Goal: Task Accomplishment & Management: Manage account settings

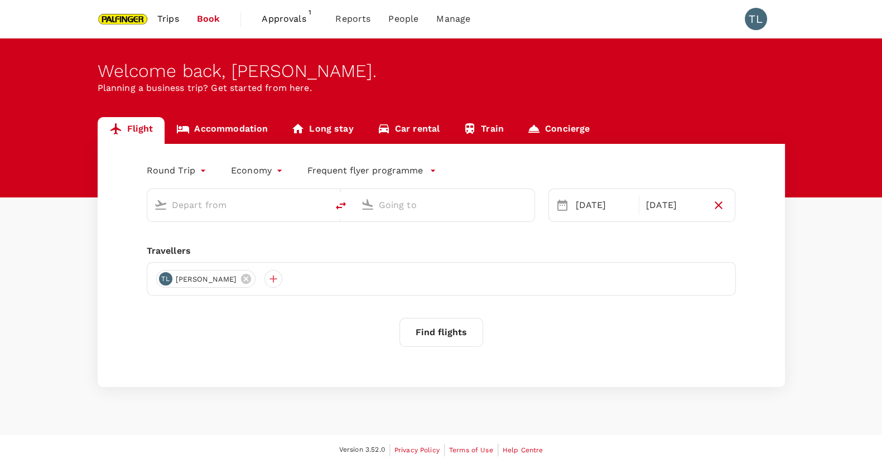
click at [178, 13] on span "Trips" at bounding box center [168, 18] width 22 height 13
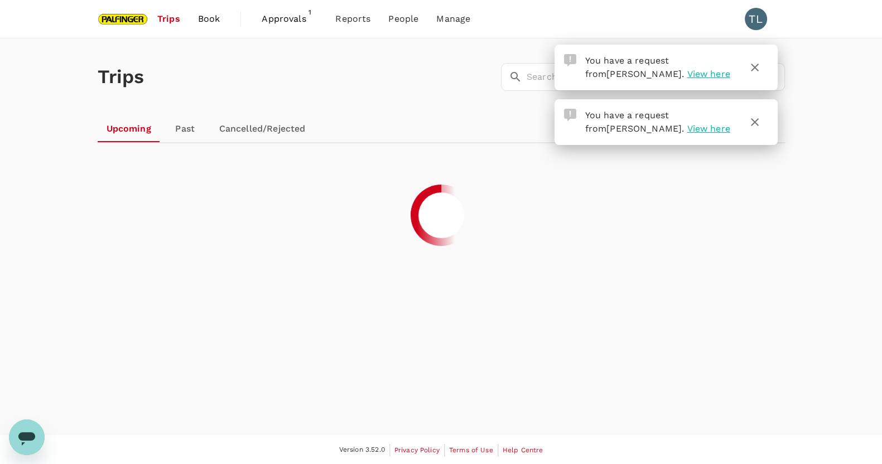
click at [290, 21] on span "Approvals" at bounding box center [290, 18] width 56 height 13
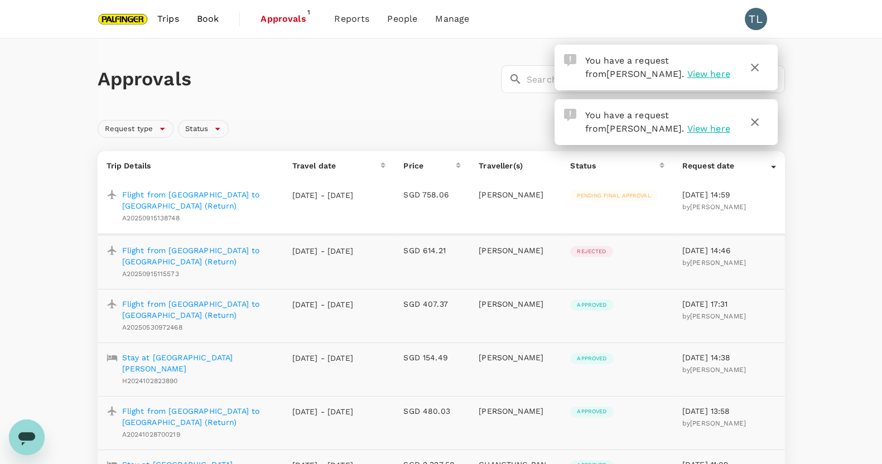
click at [773, 163] on div at bounding box center [773, 165] width 5 height 11
click at [457, 214] on td "SGD 758.06" at bounding box center [431, 207] width 75 height 54
click at [243, 196] on p "Flight from [GEOGRAPHIC_DATA] to [GEOGRAPHIC_DATA] (Return)" at bounding box center [198, 200] width 152 height 22
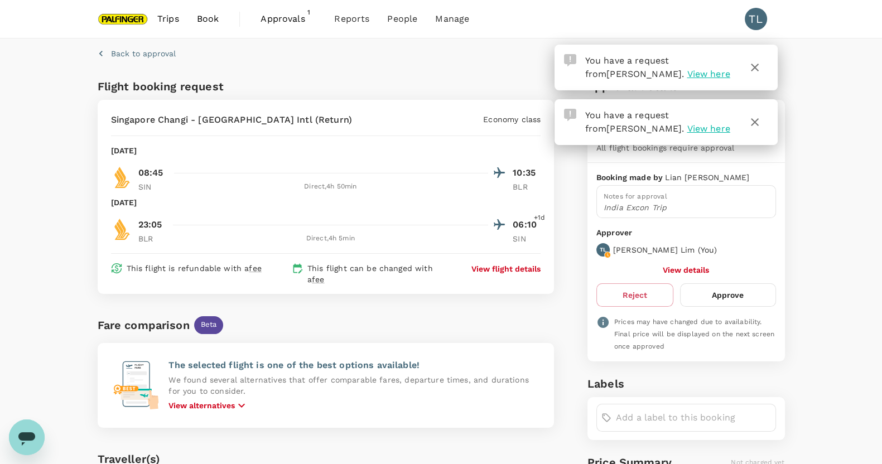
drag, startPoint x: 712, startPoint y: 285, endPoint x: 492, endPoint y: 265, distance: 221.2
click at [492, 265] on div "Flight booking request [GEOGRAPHIC_DATA] Changi - [GEOGRAPHIC_DATA] Intl (Retur…" at bounding box center [438, 381] width 691 height 617
click at [734, 292] on button "Approve" at bounding box center [727, 294] width 95 height 23
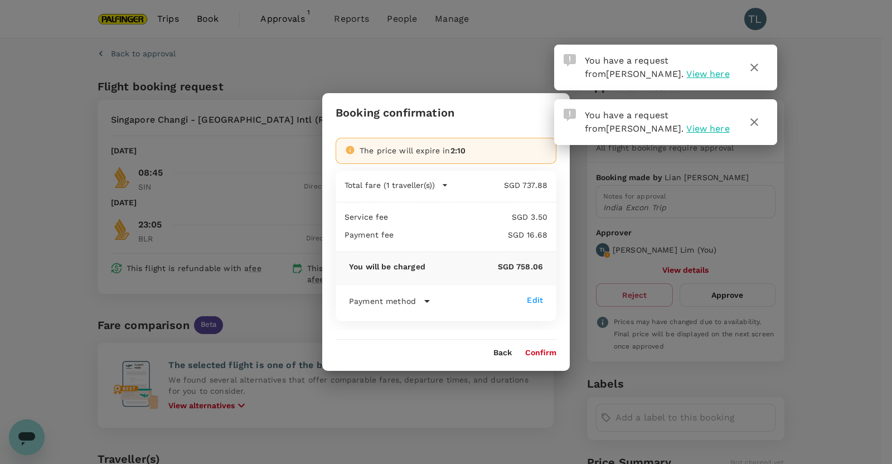
click at [413, 308] on div "Payment method Edit Direct payment (Deposit) Go Fluid Credit (30d) Booking date…" at bounding box center [446, 303] width 194 height 18
click at [427, 297] on icon at bounding box center [426, 300] width 13 height 13
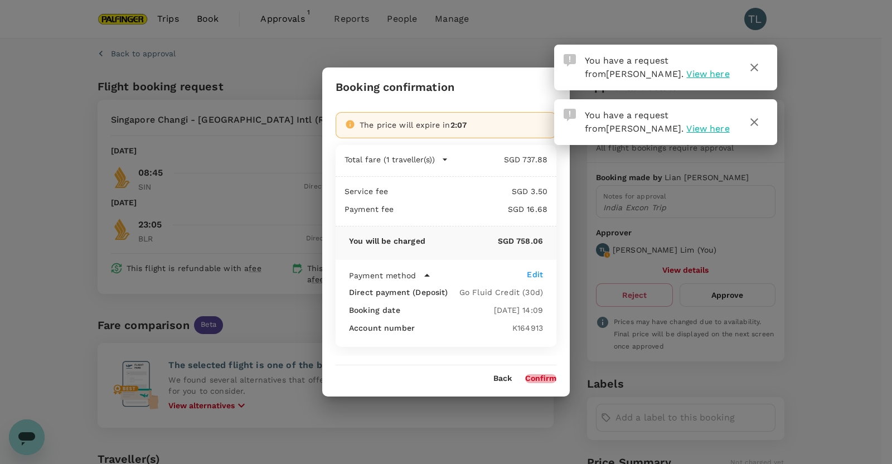
click at [543, 381] on button "Confirm" at bounding box center [540, 378] width 31 height 9
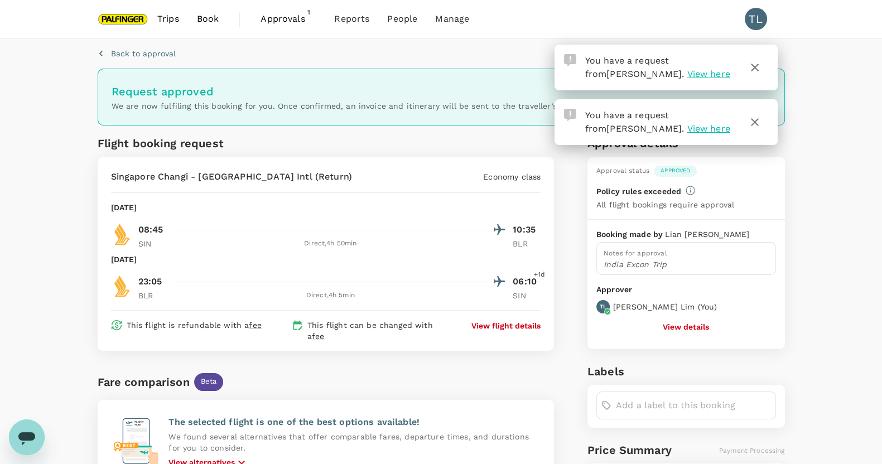
click at [222, 22] on link "Book" at bounding box center [208, 19] width 40 height 38
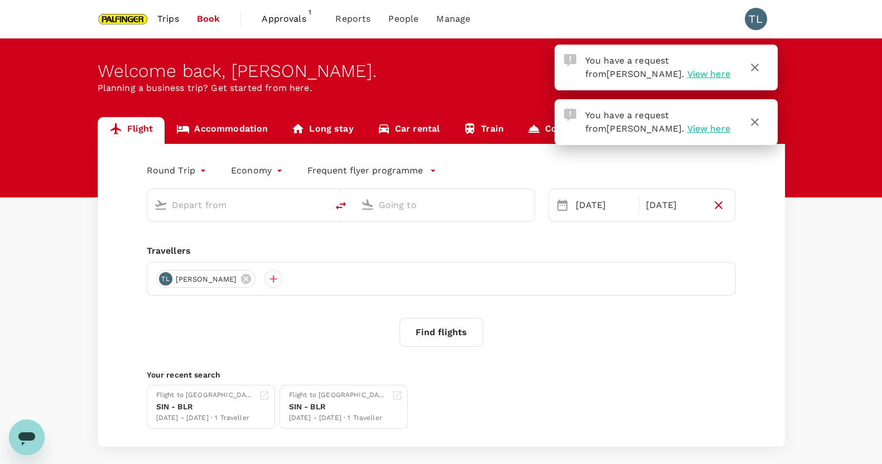
type input "Singapore Changi (SIN)"
type input "Bengaluru Intl (BLR)"
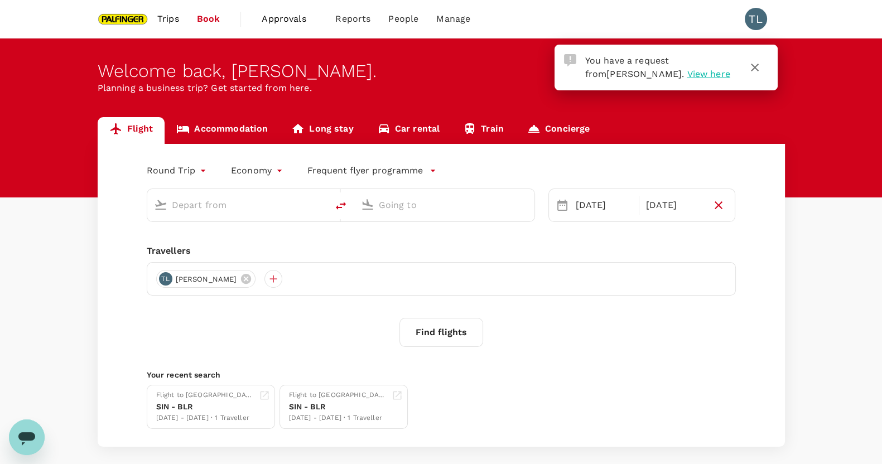
type input "Singapore Changi (SIN)"
type input "Bengaluru Intl (BLR)"
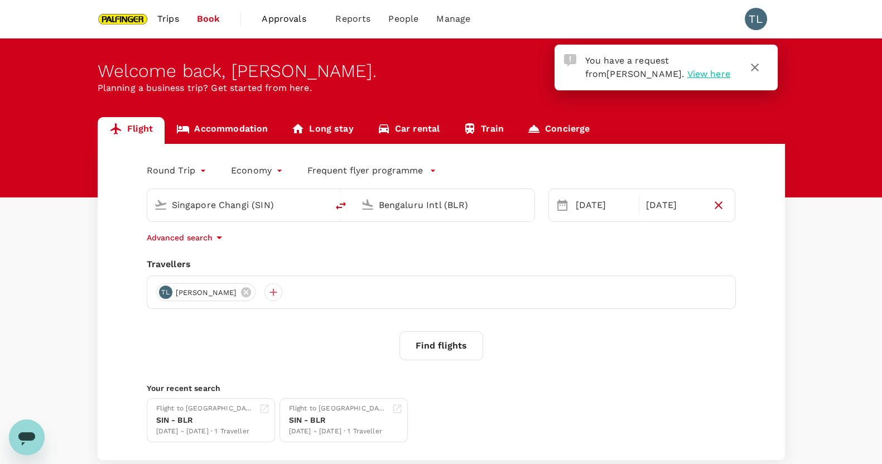
click at [151, 18] on link "Trips" at bounding box center [168, 19] width 40 height 38
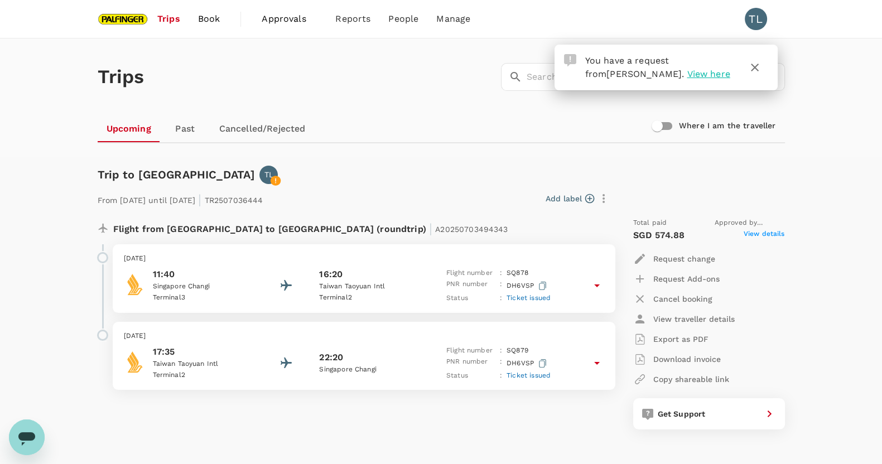
click at [193, 132] on link "Past" at bounding box center [185, 128] width 50 height 27
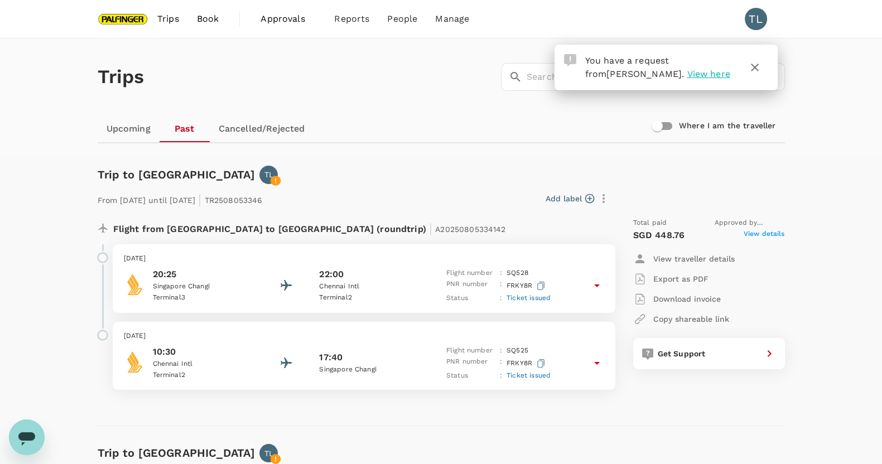
click at [656, 120] on input "Where I am the traveller" at bounding box center [657, 125] width 64 height 21
checkbox input "true"
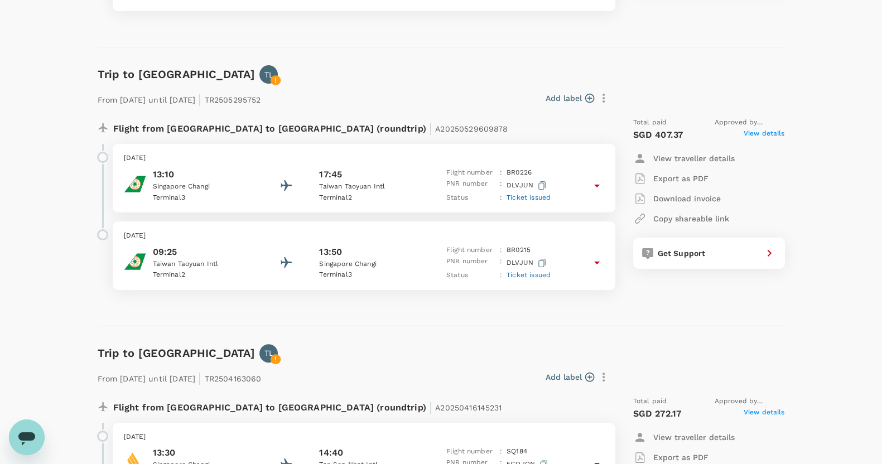
scroll to position [418, 0]
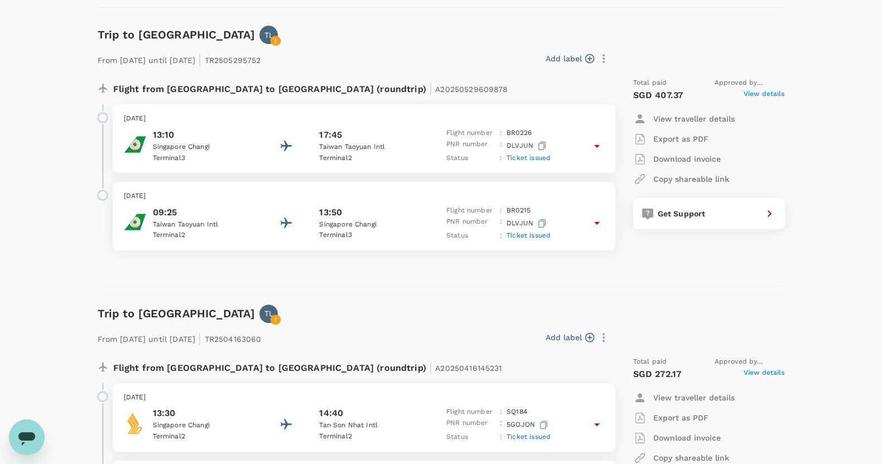
click at [527, 157] on span "Ticket issued" at bounding box center [528, 158] width 44 height 8
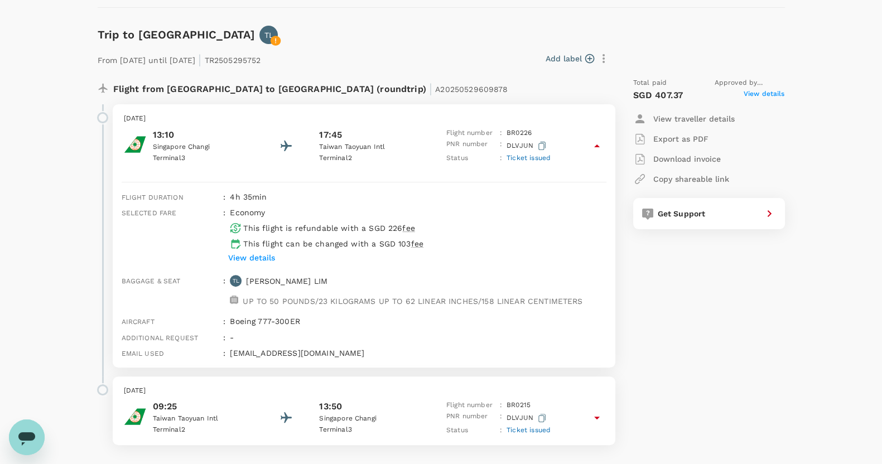
click at [243, 258] on p "View details" at bounding box center [251, 257] width 47 height 11
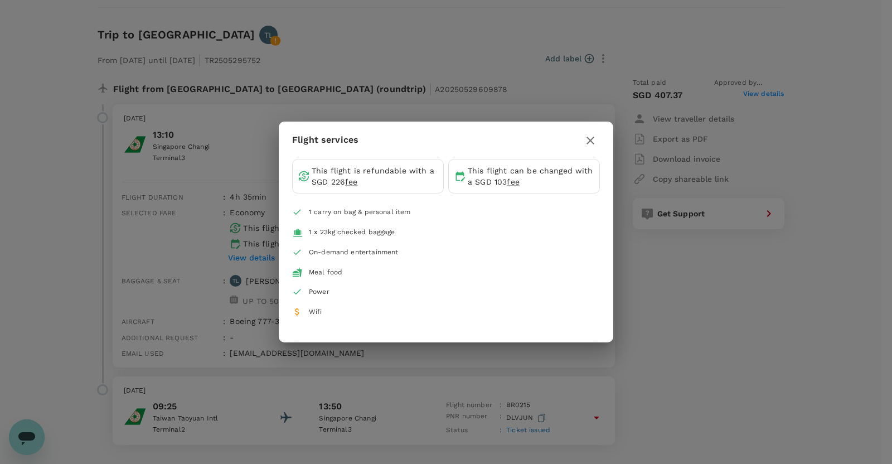
click at [126, 251] on div "Flight services This flight is refundable with a SGD 226 fee This flight can be…" at bounding box center [446, 232] width 892 height 464
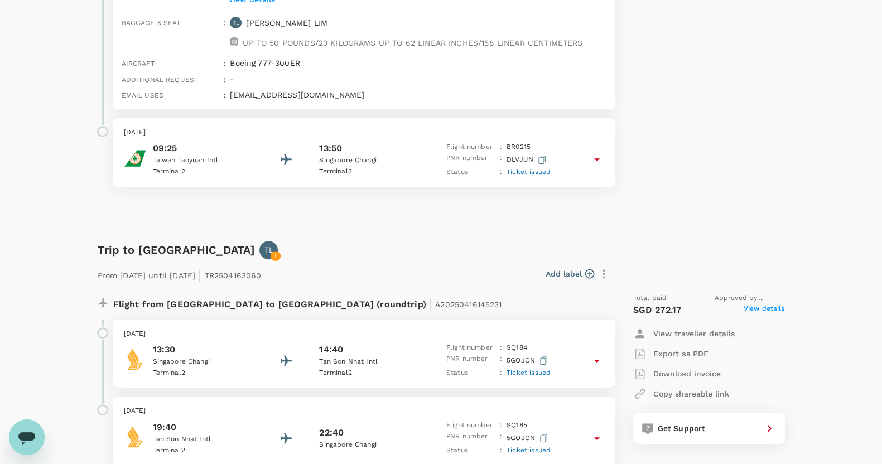
scroll to position [767, 0]
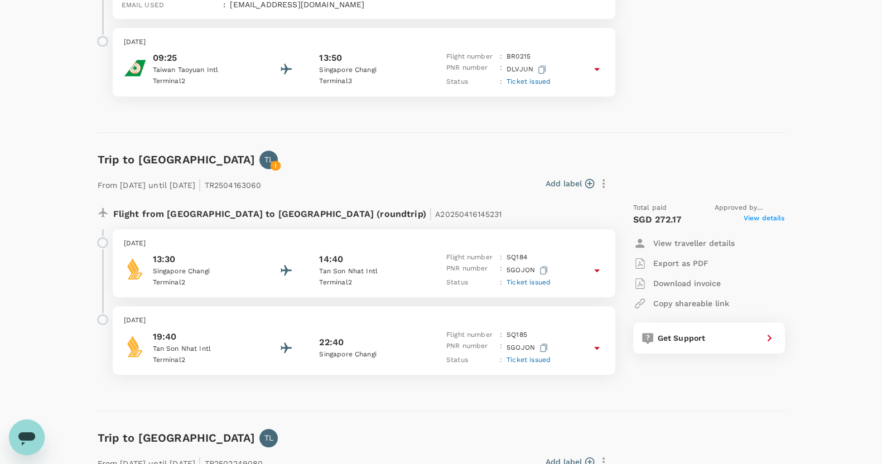
click at [605, 68] on div "[DATE] 09:25 [GEOGRAPHIC_DATA] [GEOGRAPHIC_DATA] 2 13:50 [GEOGRAPHIC_DATA] [GEO…" at bounding box center [364, 62] width 502 height 69
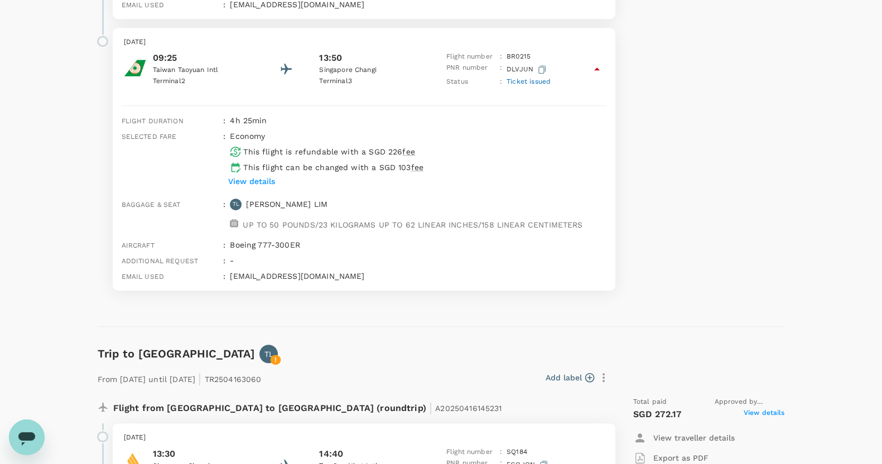
click at [253, 181] on p "View details" at bounding box center [251, 181] width 47 height 11
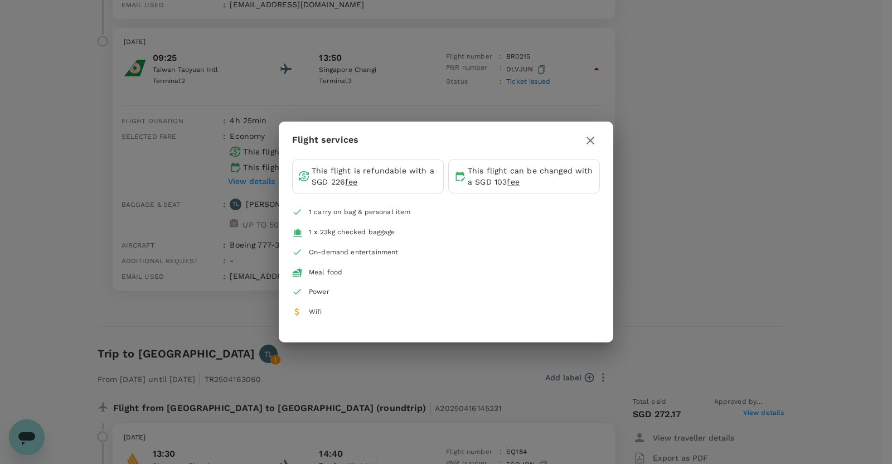
click at [255, 179] on div "Flight services This flight is refundable with a SGD 226 fee This flight can be…" at bounding box center [446, 232] width 892 height 464
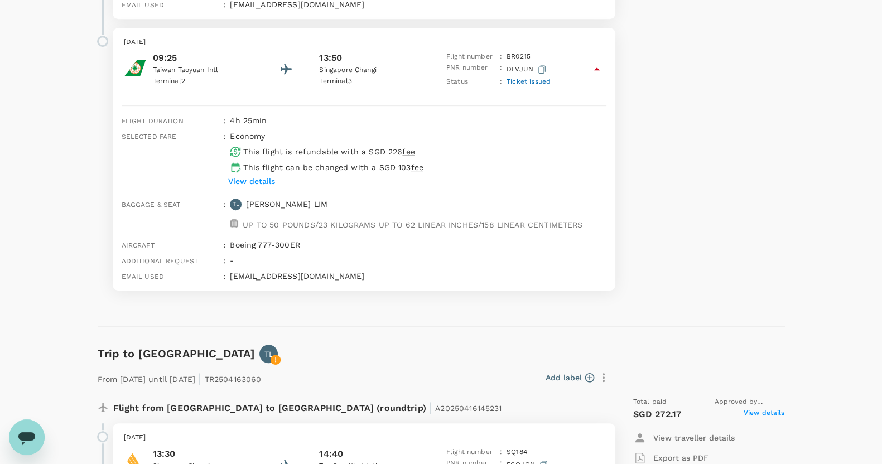
click at [661, 230] on div "Total paid Approved by [PERSON_NAME] SGD 407.37 View details View traveller det…" at bounding box center [698, 9] width 174 height 579
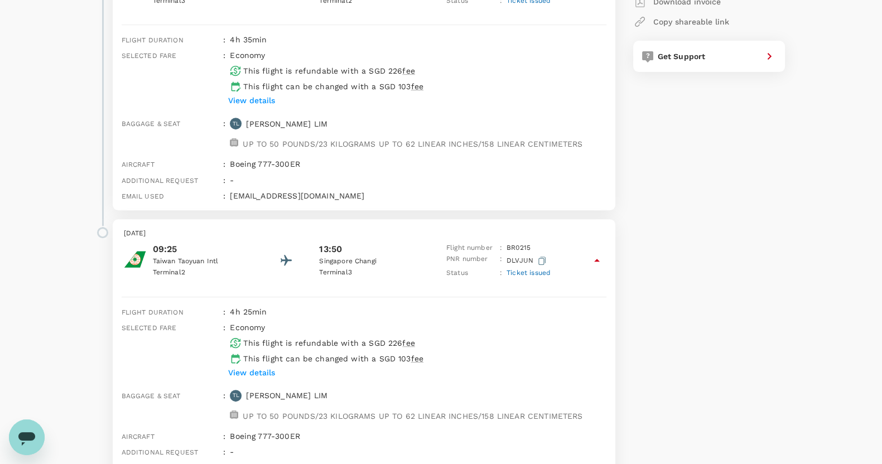
scroll to position [348, 0]
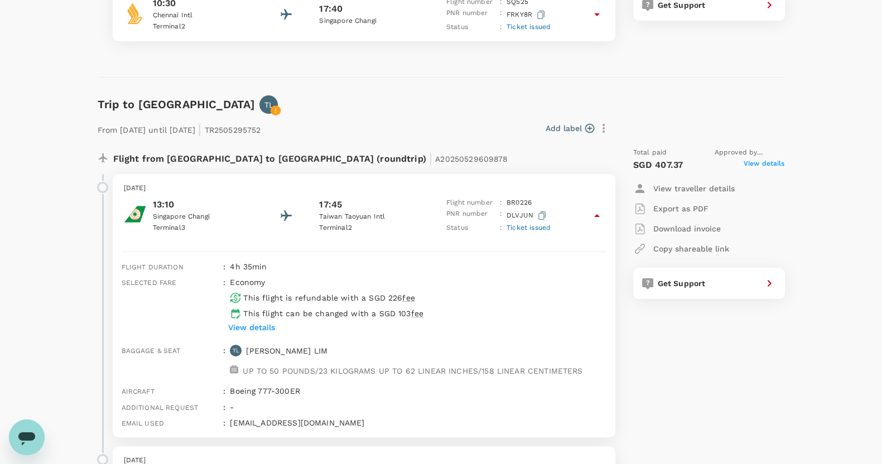
click at [601, 210] on icon at bounding box center [596, 215] width 13 height 13
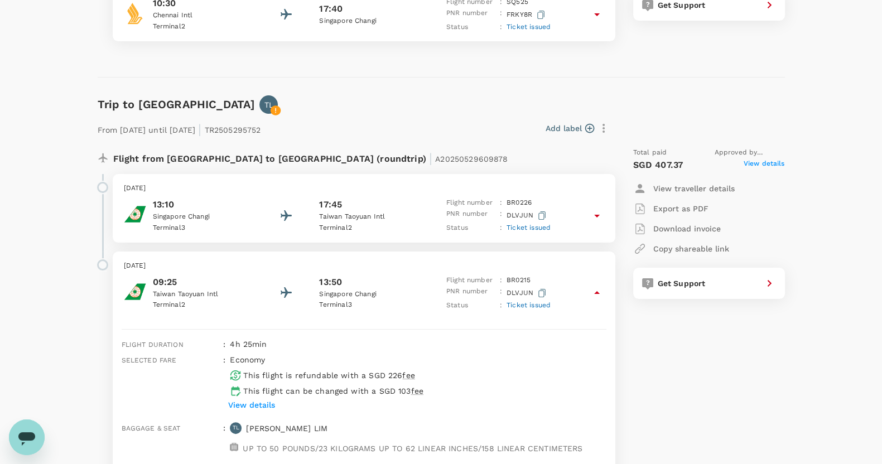
click at [606, 214] on div "[DATE] 13:10 [GEOGRAPHIC_DATA] [GEOGRAPHIC_DATA] 3 17:45 [GEOGRAPHIC_DATA] [GEO…" at bounding box center [364, 208] width 502 height 69
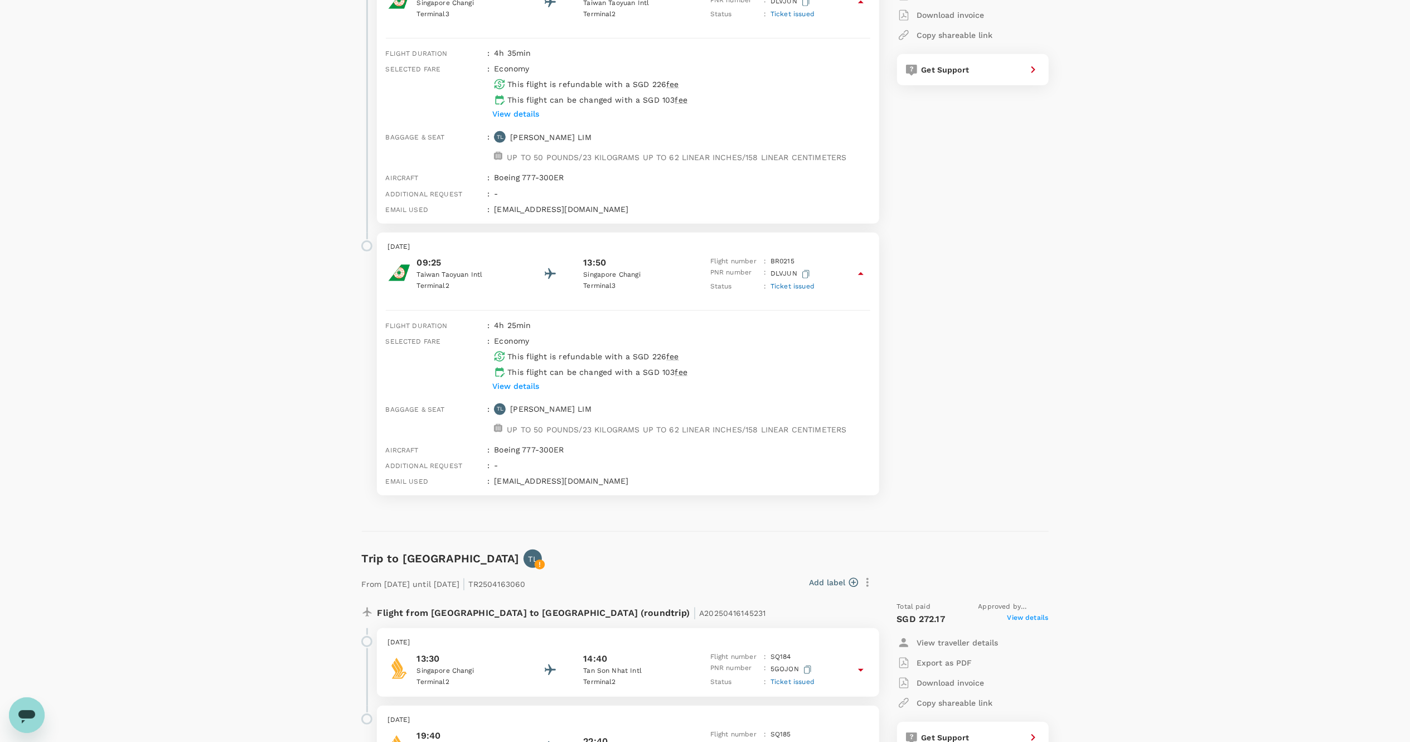
scroll to position [451, 0]
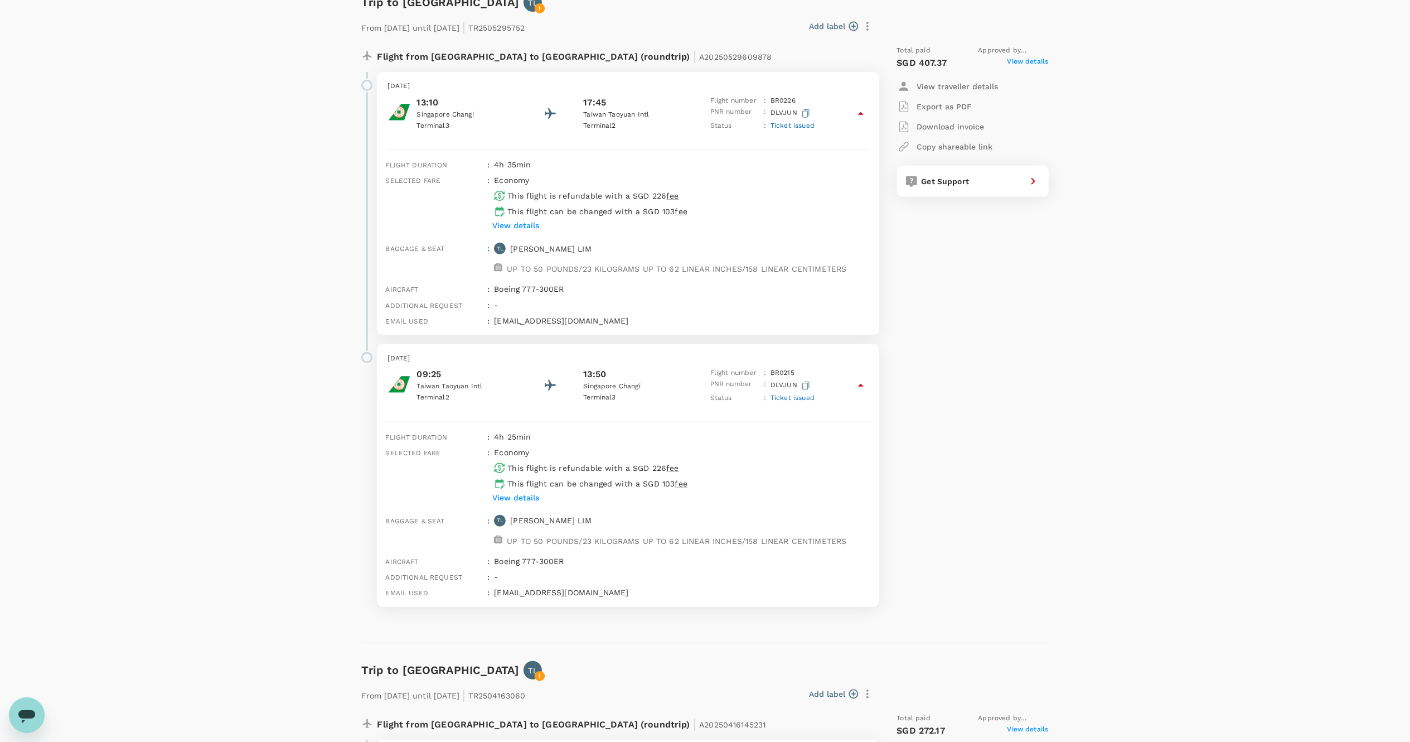
click at [556, 222] on div "View details" at bounding box center [680, 225] width 380 height 17
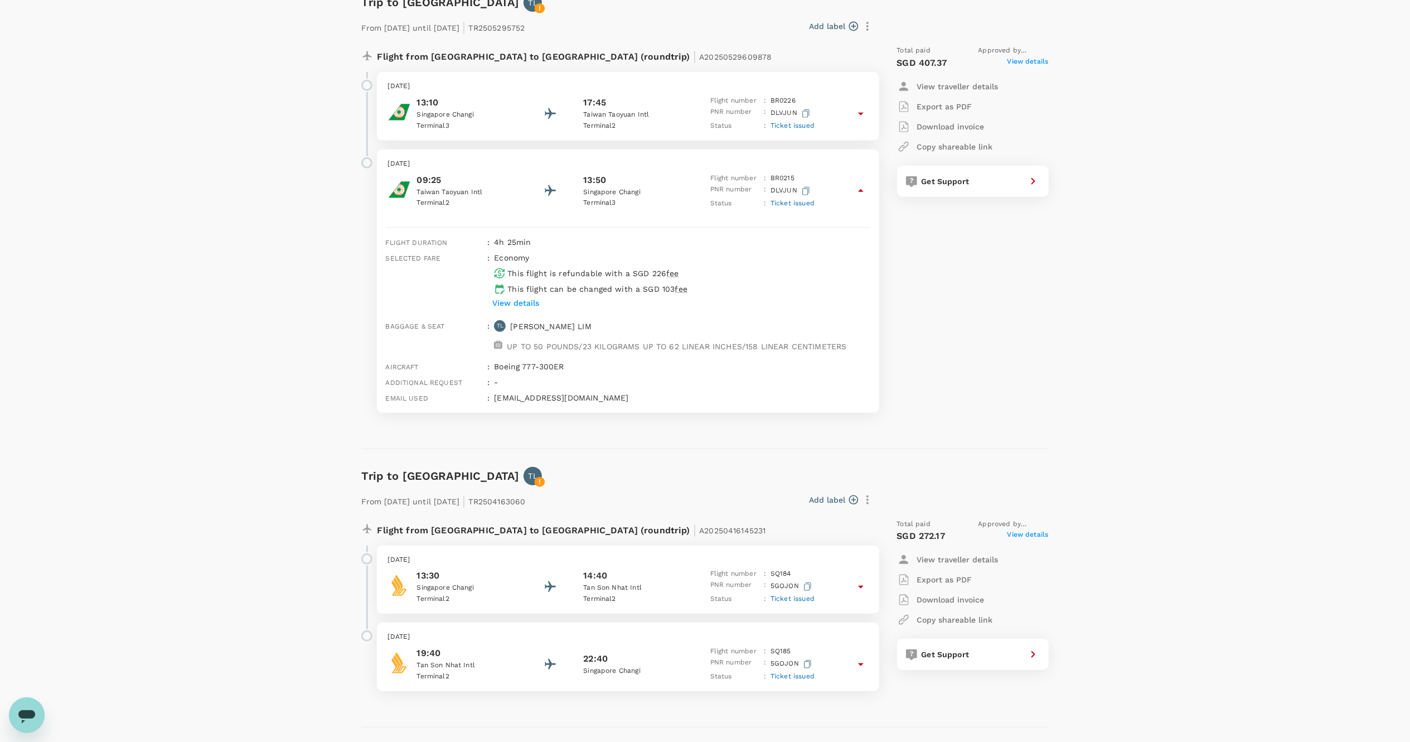
click at [527, 305] on p "View details" at bounding box center [515, 302] width 47 height 11
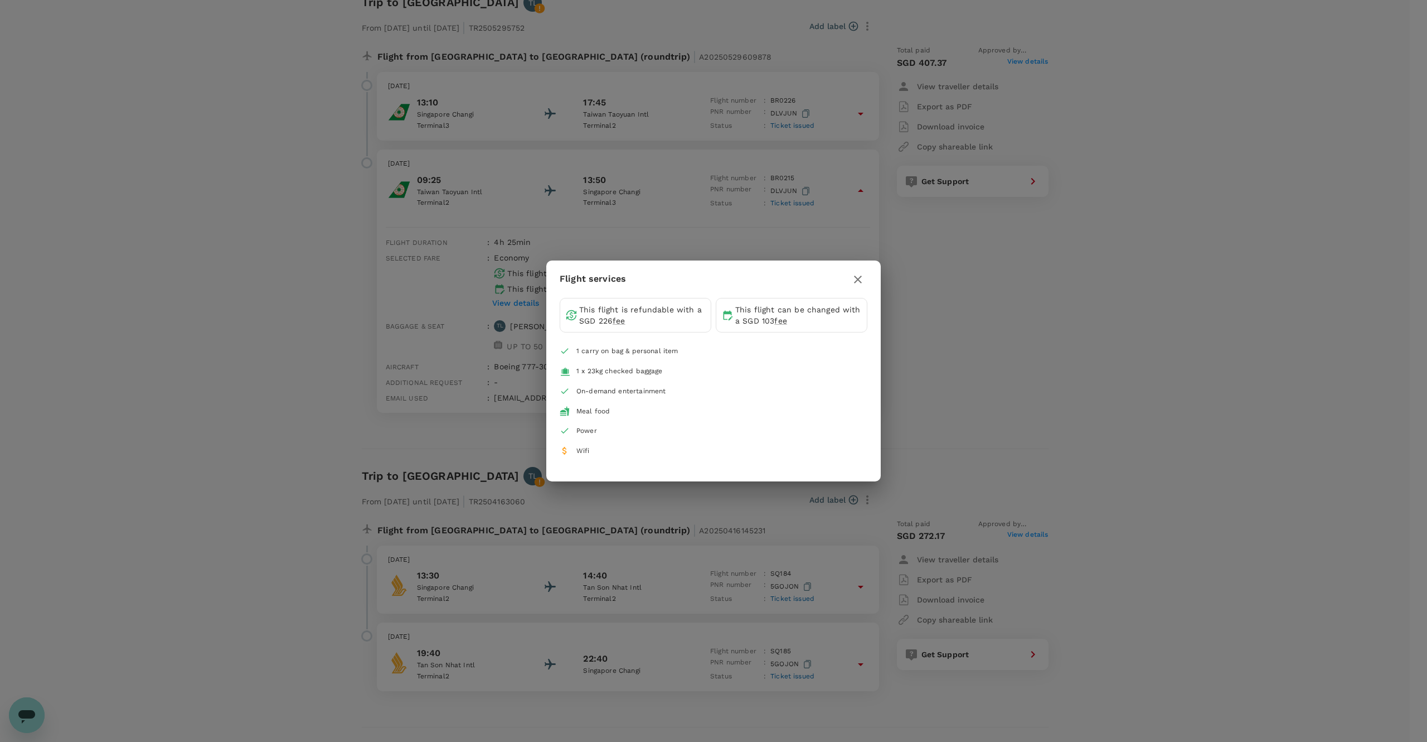
click at [855, 281] on icon "button" at bounding box center [857, 279] width 13 height 13
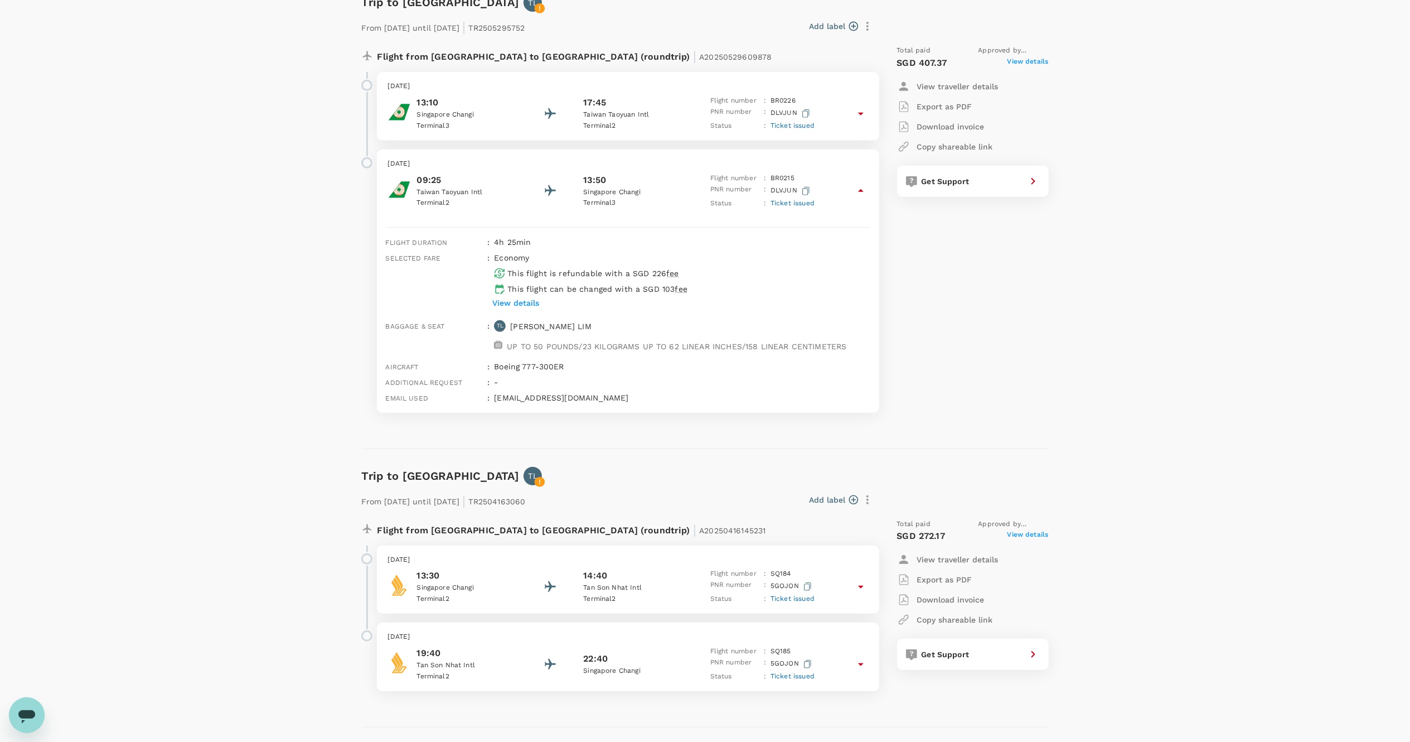
click at [861, 113] on icon at bounding box center [861, 114] width 6 height 3
